Goal: Information Seeking & Learning: Learn about a topic

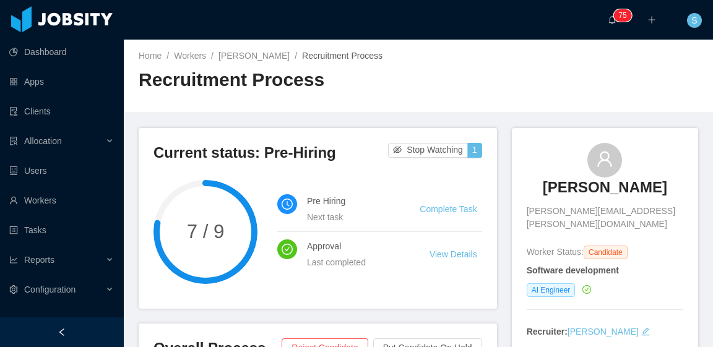
drag, startPoint x: 537, startPoint y: 189, endPoint x: 673, endPoint y: 191, distance: 135.6
click at [677, 191] on div "[PERSON_NAME] [PERSON_NAME][EMAIL_ADDRESS][PERSON_NAME][DOMAIN_NAME] Worker Sta…" at bounding box center [605, 240] width 186 height 225
copy h3 "[PERSON_NAME]"
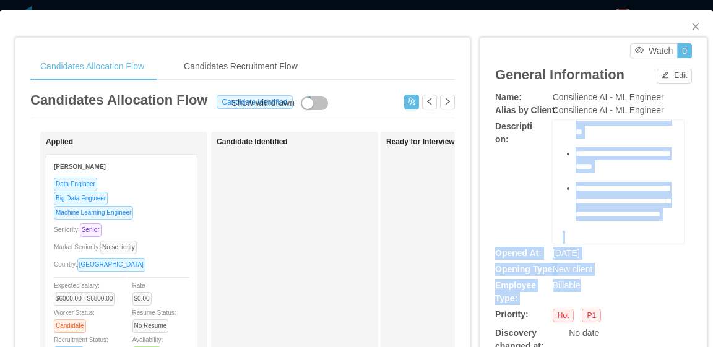
scroll to position [975, 0]
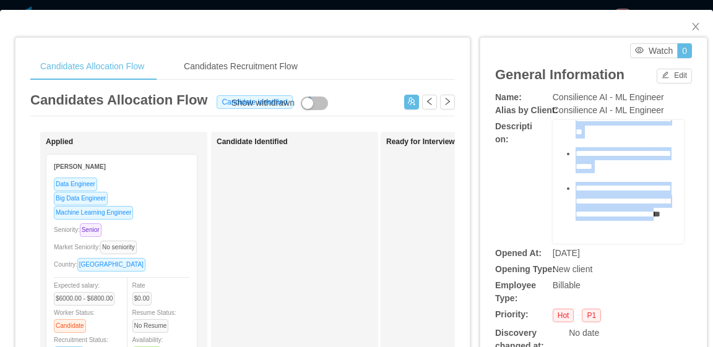
drag, startPoint x: 556, startPoint y: 143, endPoint x: 637, endPoint y: 207, distance: 103.5
copy div "**********"
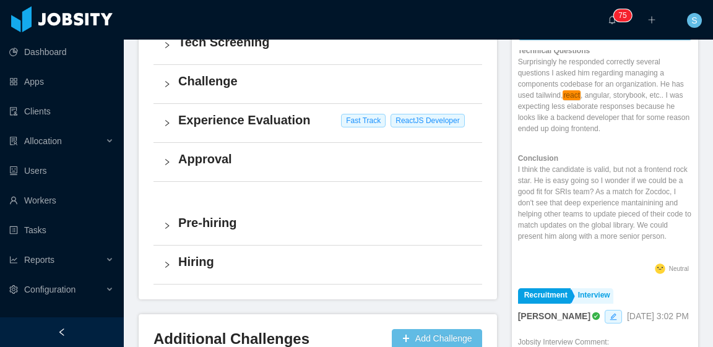
scroll to position [371, 0]
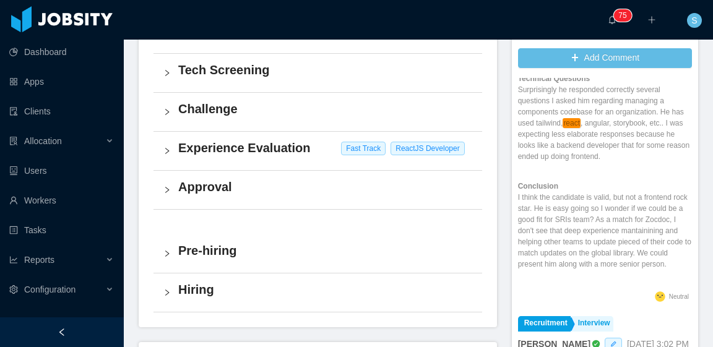
click at [288, 190] on h4 "Approval" at bounding box center [325, 186] width 294 height 17
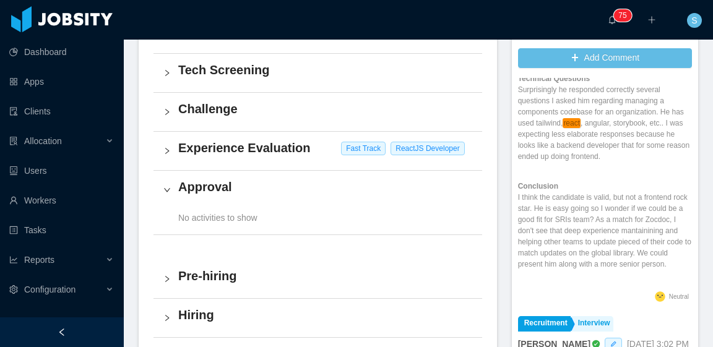
click at [301, 152] on h4 "Experience Evaluation" at bounding box center [325, 147] width 294 height 17
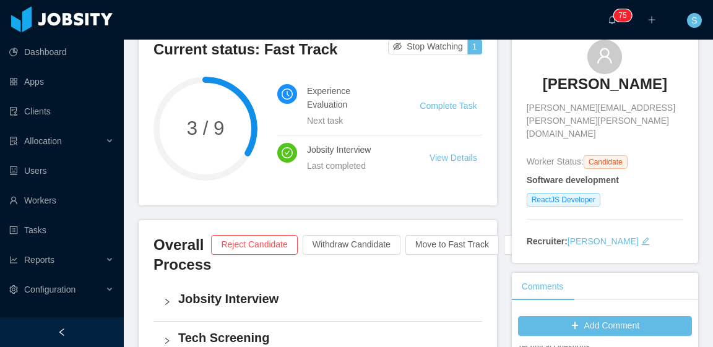
scroll to position [0, 0]
